Goal: Information Seeking & Learning: Learn about a topic

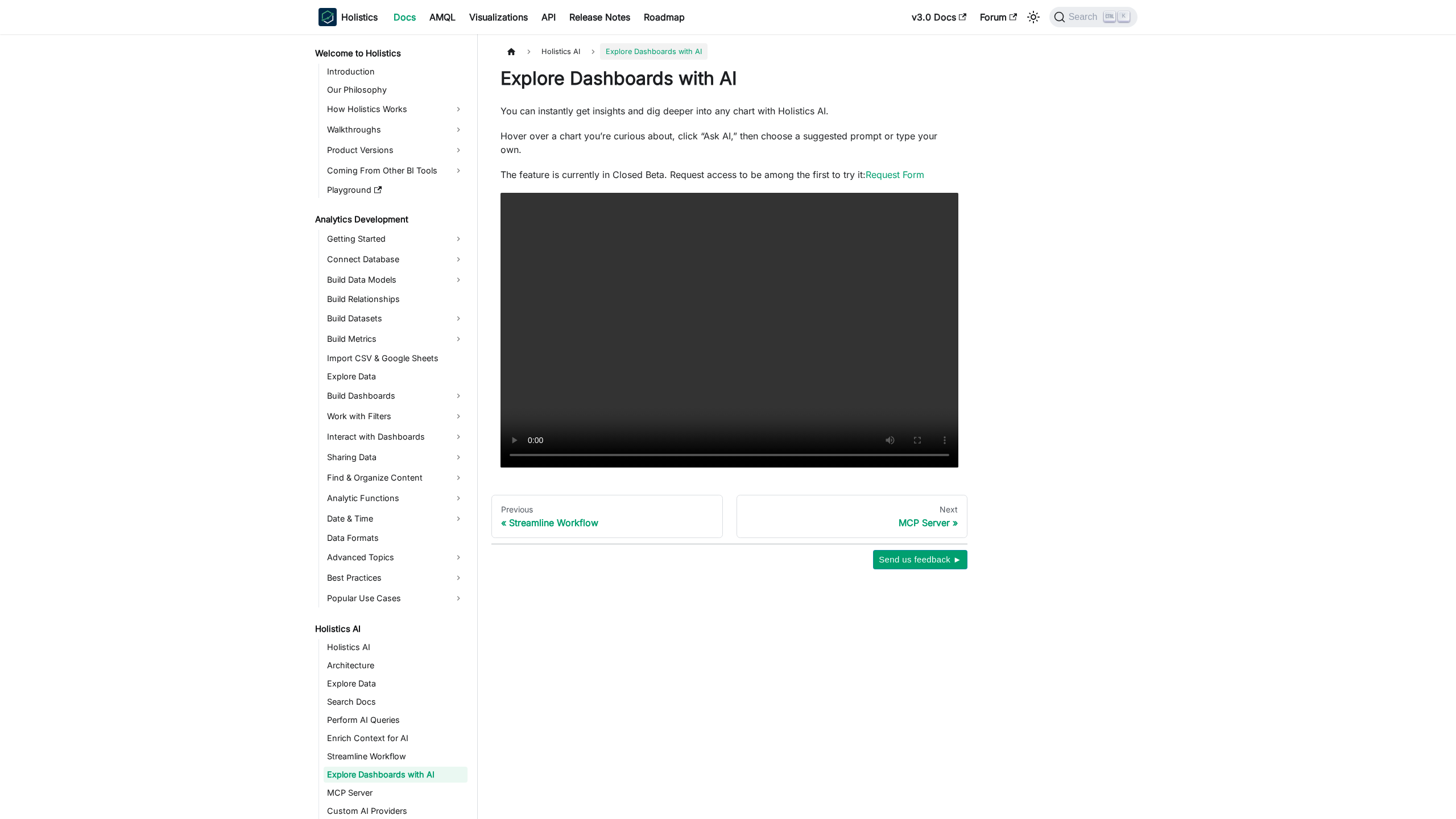
scroll to position [120, 0]
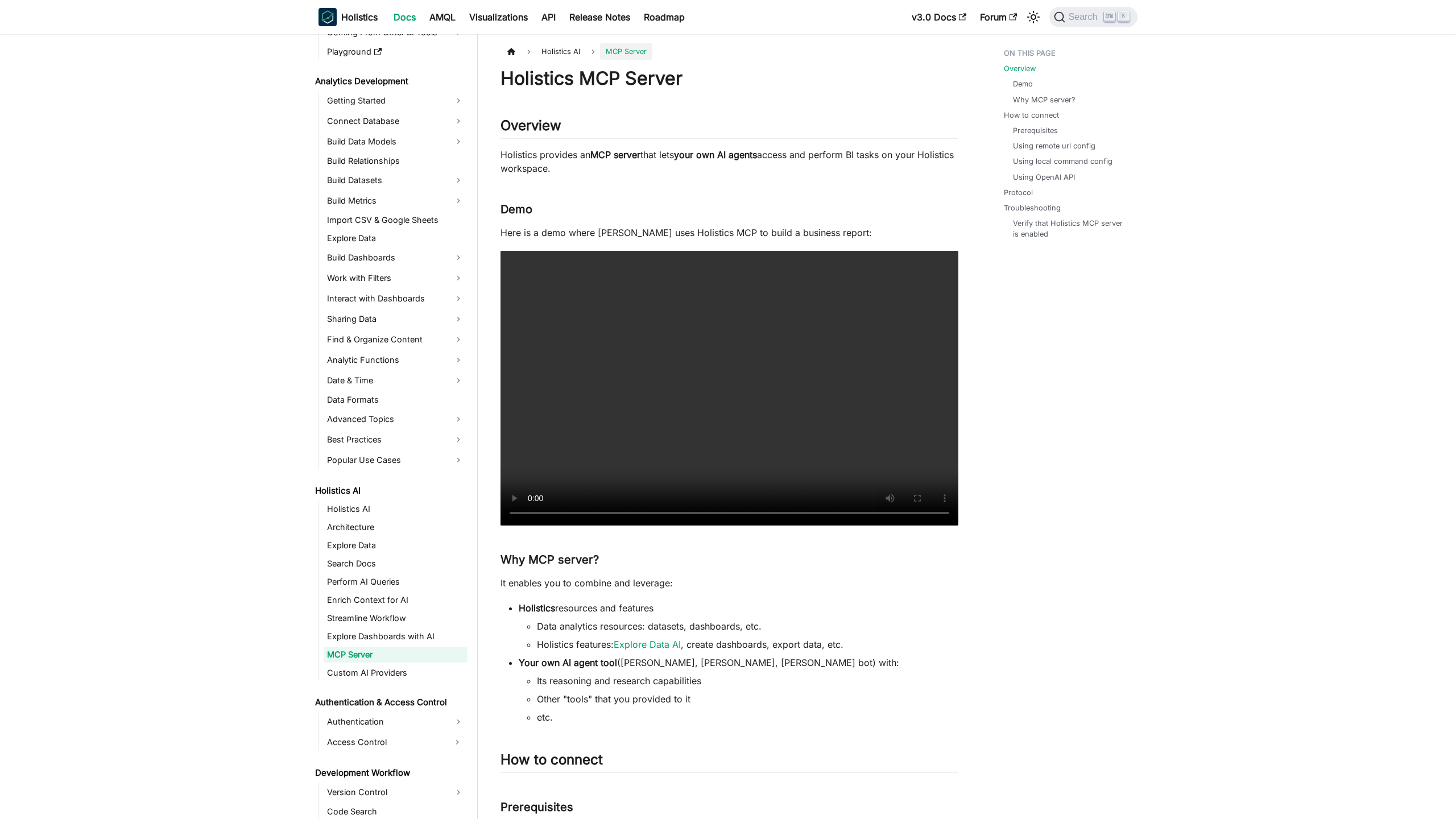
scroll to position [139, 0]
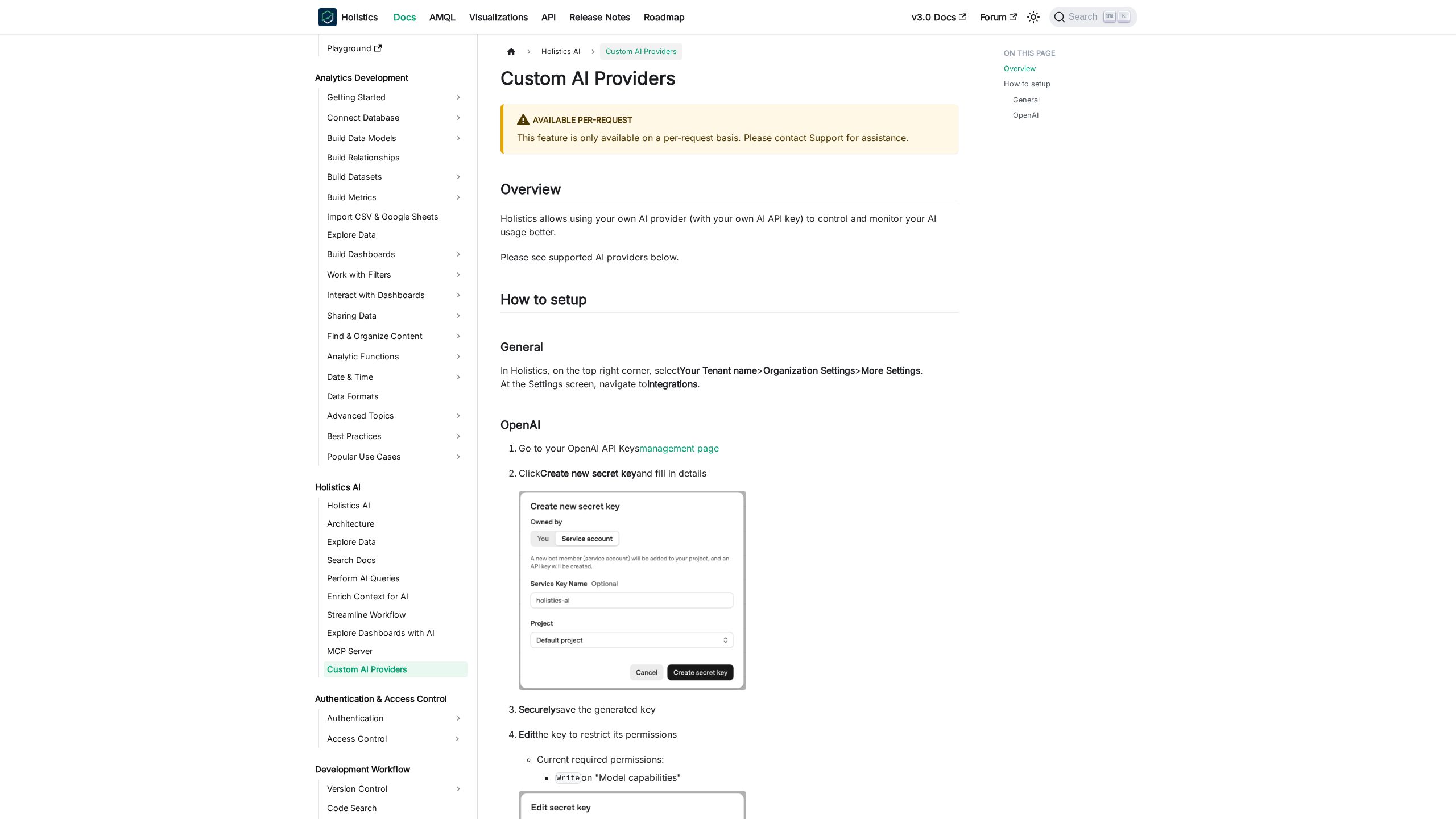
scroll to position [157, 0]
